Goal: Find specific page/section: Find specific page/section

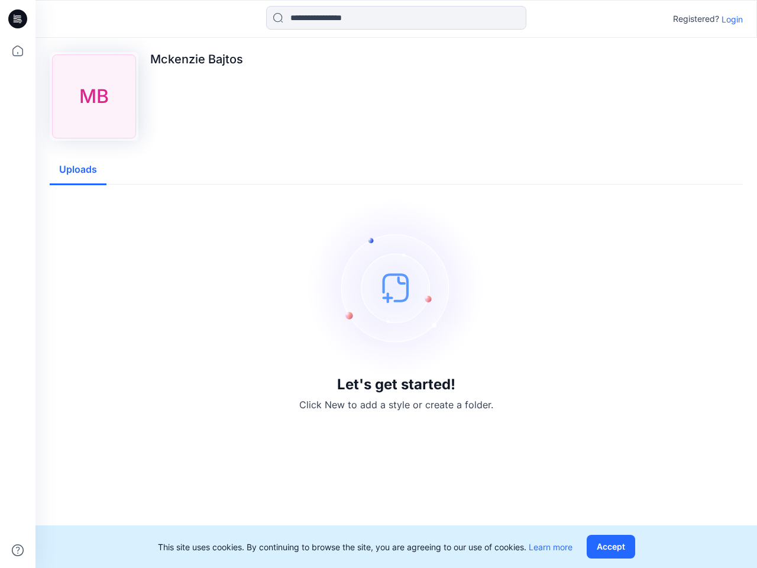
click at [379, 284] on img at bounding box center [397, 288] width 178 height 178
click at [18, 19] on icon at bounding box center [19, 19] width 5 height 1
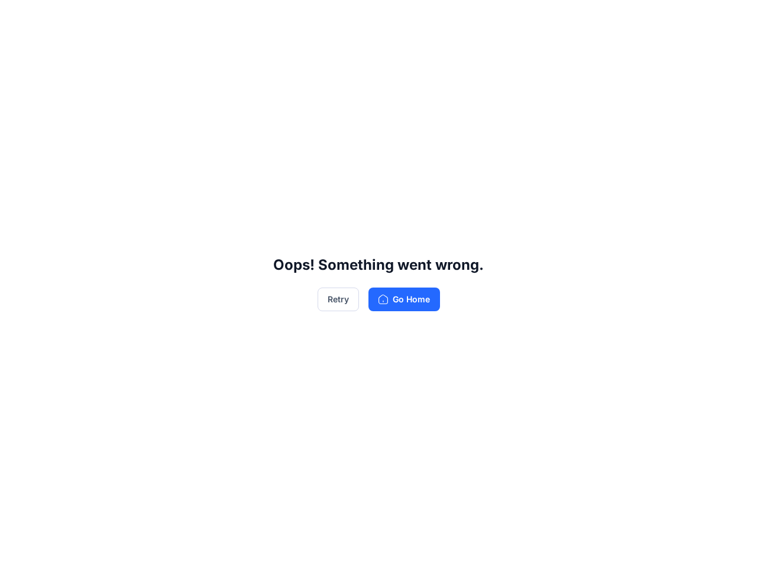
click at [18, 550] on div "Oops! Something went wrong. Retry Go Home" at bounding box center [378, 284] width 757 height 568
click at [396, 18] on div "Oops! Something went wrong. Retry Go Home" at bounding box center [378, 284] width 757 height 568
click at [733, 19] on div "Oops! Something went wrong. Retry Go Home" at bounding box center [378, 284] width 757 height 568
click at [78, 170] on div "Oops! Something went wrong. Retry Go Home" at bounding box center [378, 284] width 757 height 568
click at [614, 547] on div "Oops! Something went wrong. Retry Go Home" at bounding box center [378, 284] width 757 height 568
